Goal: Task Accomplishment & Management: Manage account settings

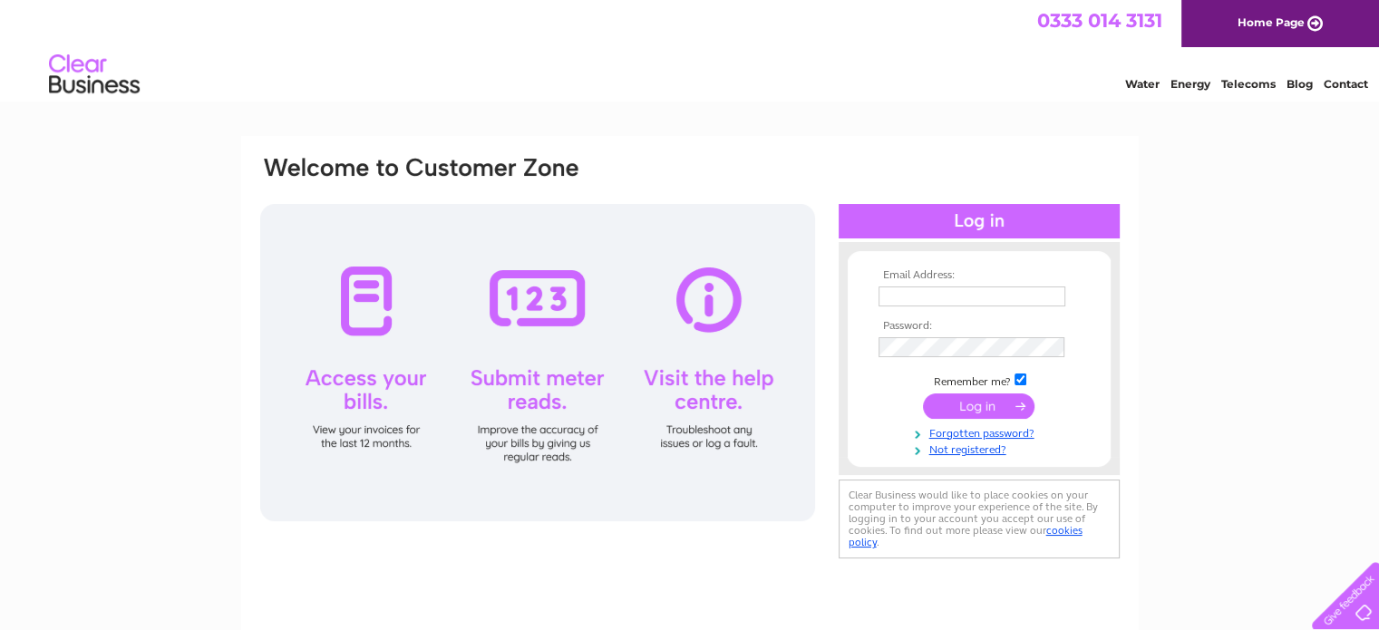
type input "[EMAIL_ADDRESS][DOMAIN_NAME]"
click at [981, 403] on input "submit" at bounding box center [979, 405] width 112 height 25
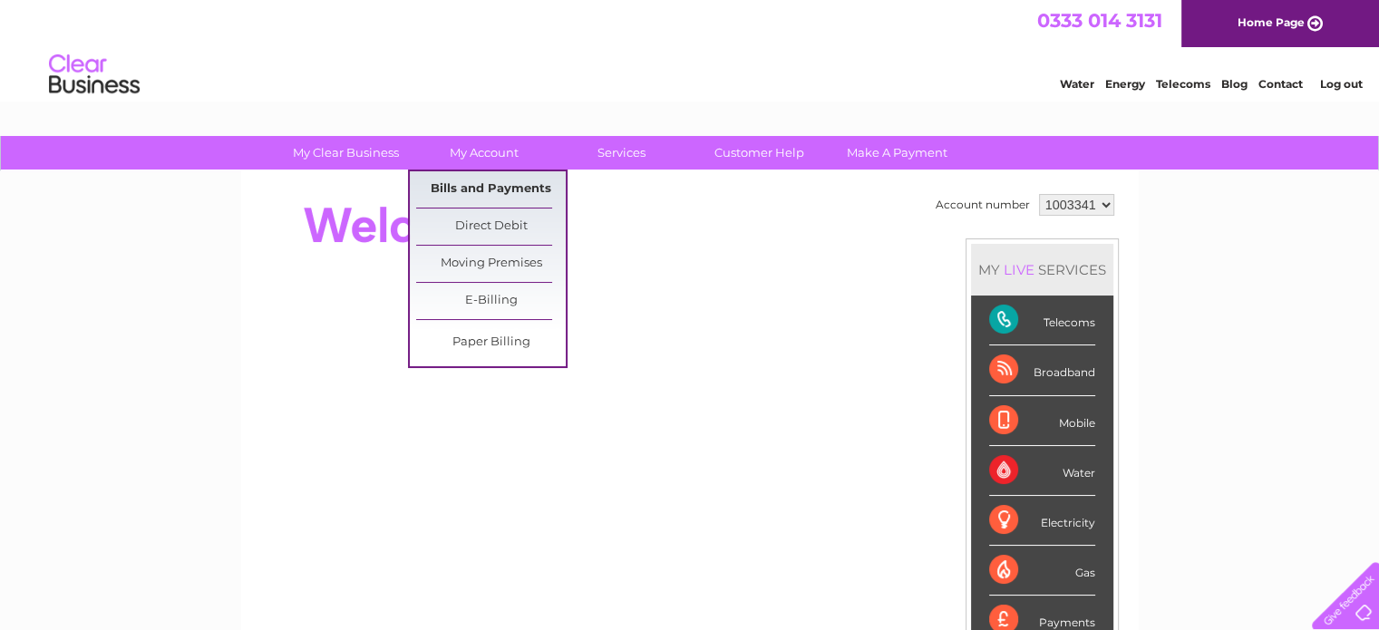
click at [499, 186] on link "Bills and Payments" at bounding box center [491, 189] width 150 height 36
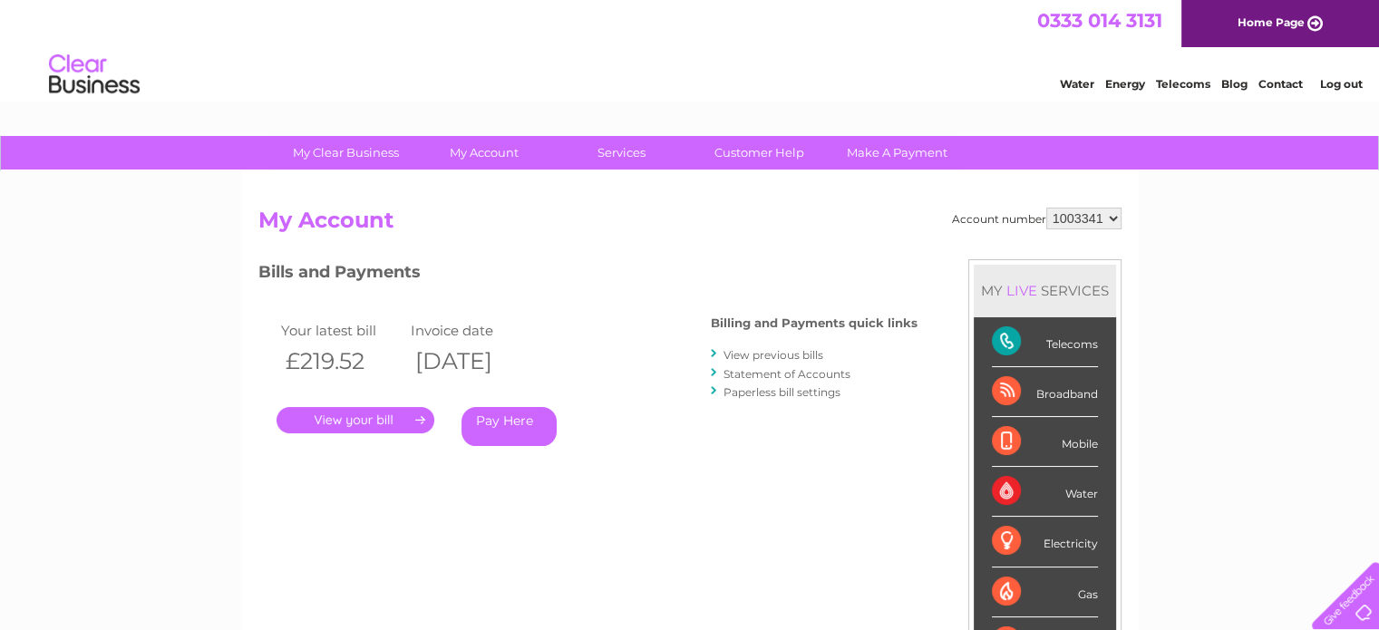
click at [364, 412] on link "." at bounding box center [355, 420] width 158 height 26
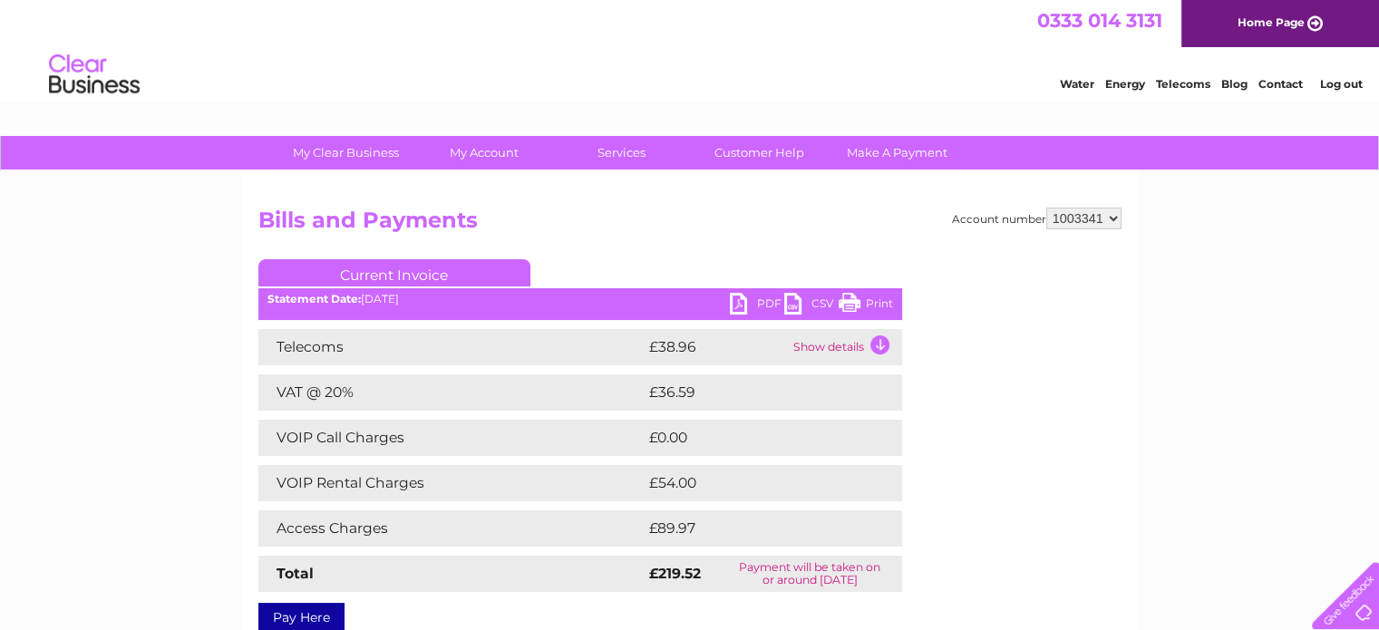
click at [737, 301] on link "PDF" at bounding box center [757, 306] width 54 height 26
